Goal: Answer question/provide support: Share knowledge or assist other users

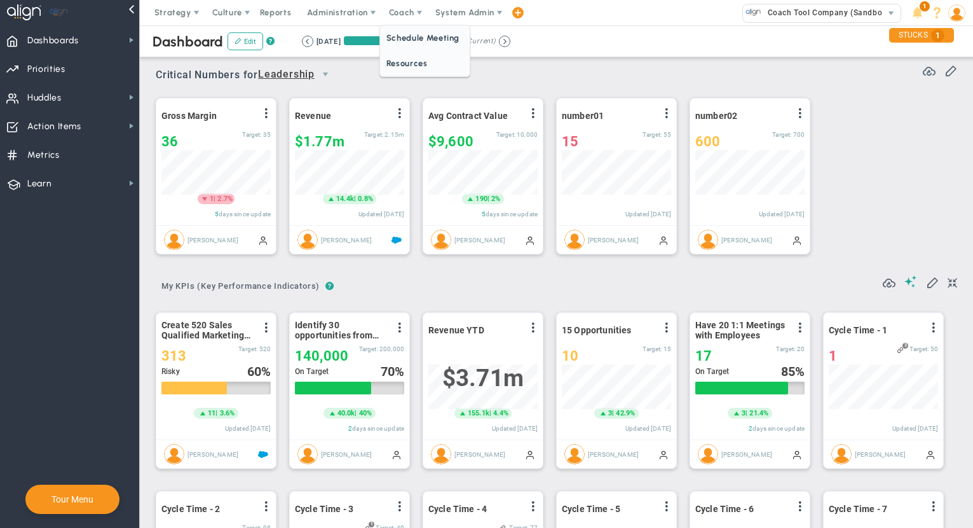
click at [400, 11] on span "Coach" at bounding box center [401, 13] width 25 height 10
click at [404, 14] on span "Coach" at bounding box center [401, 13] width 25 height 10
click at [411, 18] on span "Coach" at bounding box center [402, 12] width 46 height 25
click at [418, 68] on span "Resources" at bounding box center [425, 63] width 90 height 25
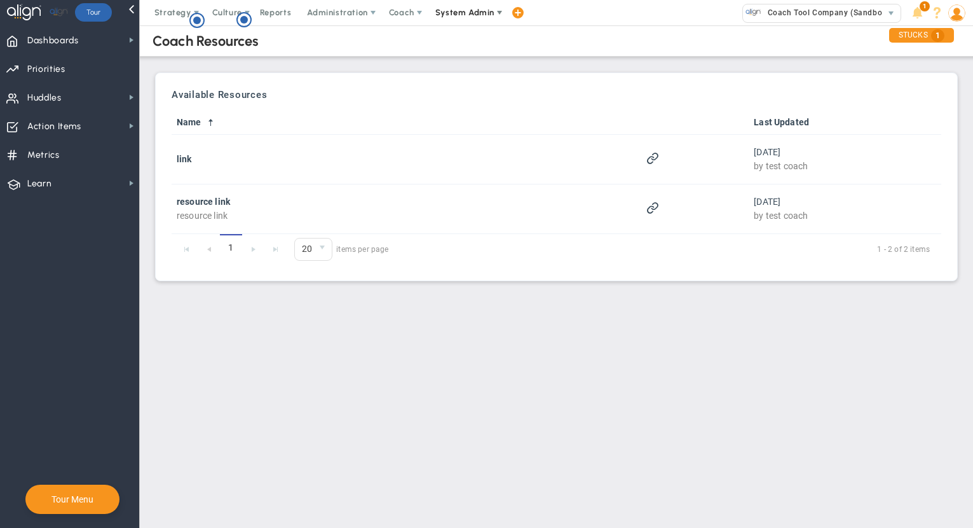
click at [461, 13] on span "System Admin" at bounding box center [464, 13] width 59 height 10
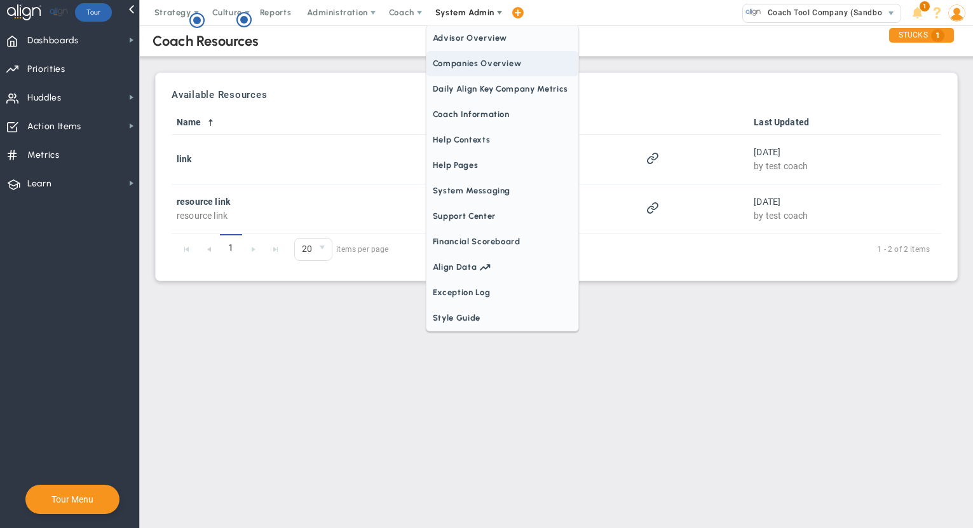
click at [468, 64] on span "Companies Overview" at bounding box center [502, 63] width 152 height 25
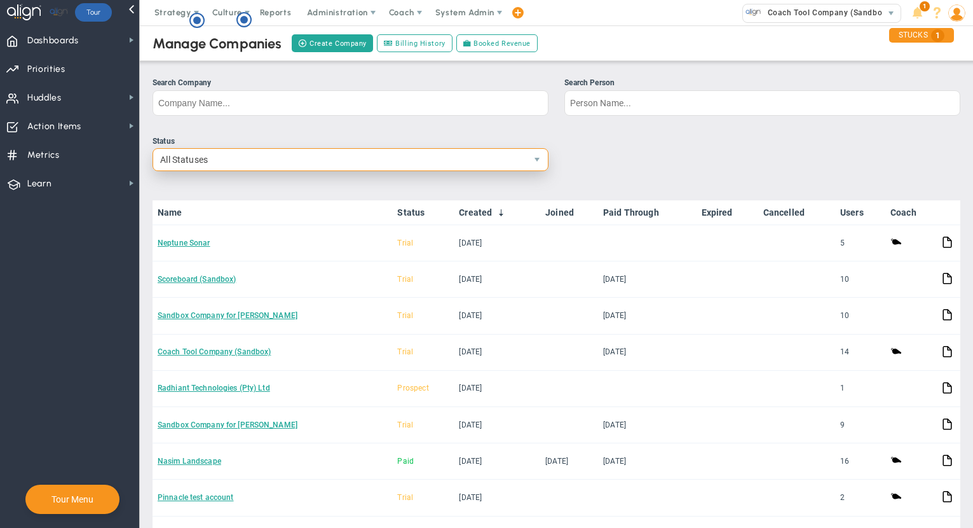
click at [287, 160] on span "All Statuses" at bounding box center [339, 160] width 373 height 22
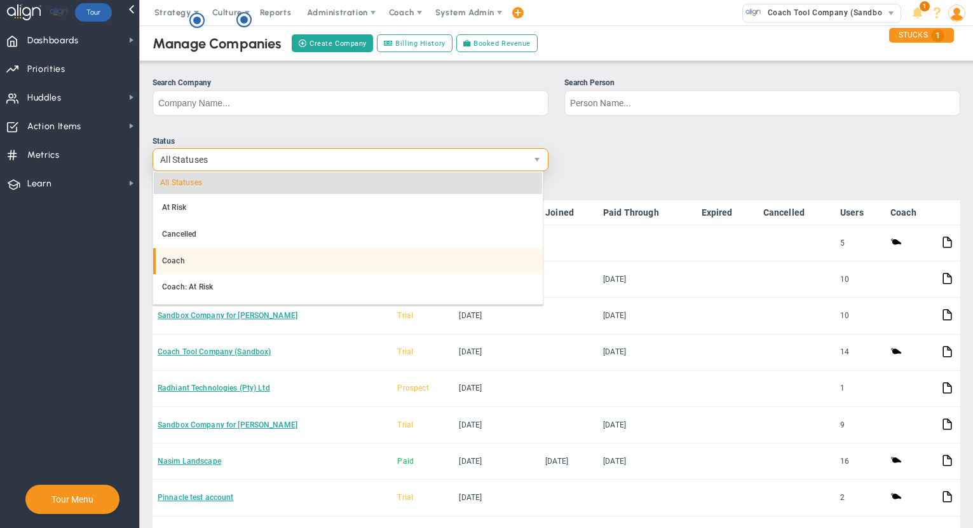
click at [231, 254] on li "Coach" at bounding box center [348, 261] width 390 height 27
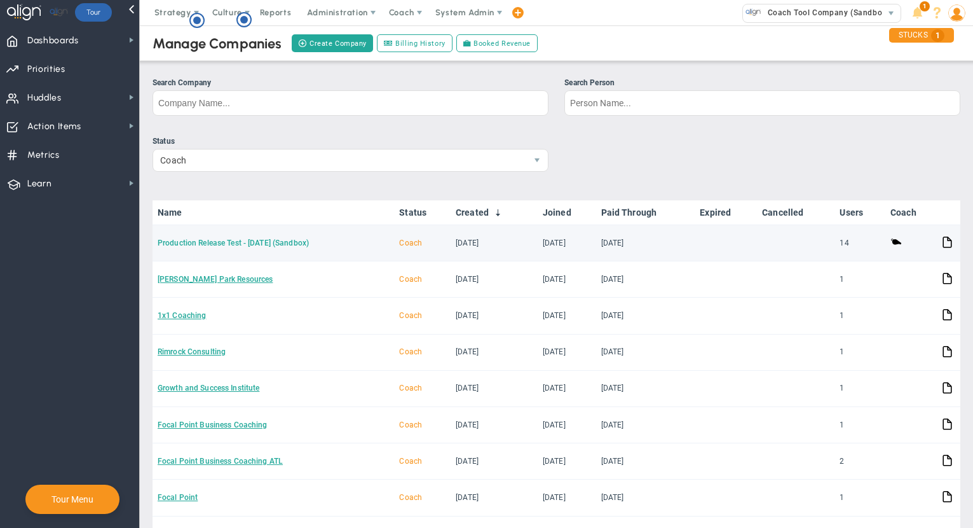
click at [283, 244] on link "Production Release Test - [DATE] (Sandbox)" at bounding box center [233, 242] width 151 height 9
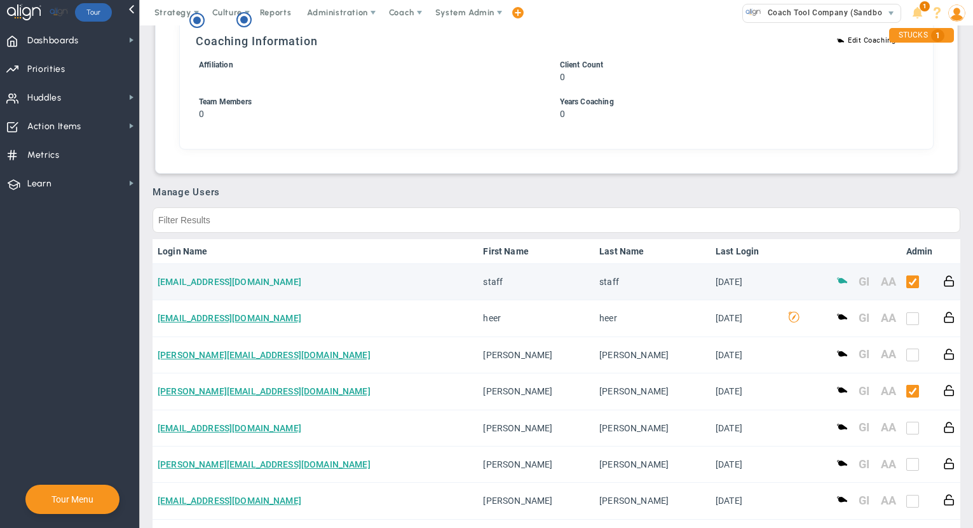
click at [196, 281] on link "[EMAIL_ADDRESS][DOMAIN_NAME]" at bounding box center [230, 281] width 144 height 10
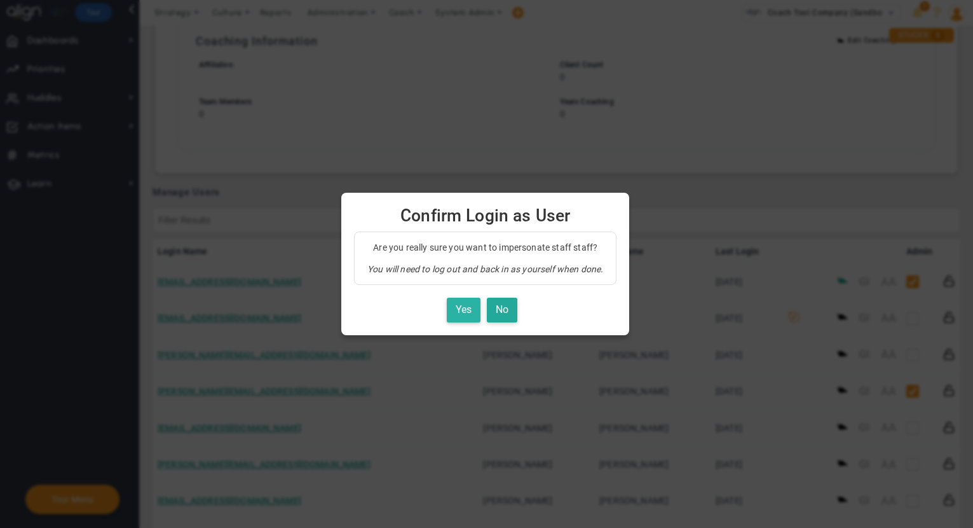
click at [468, 305] on button "Yes" at bounding box center [464, 309] width 34 height 25
